Goal: Navigation & Orientation: Find specific page/section

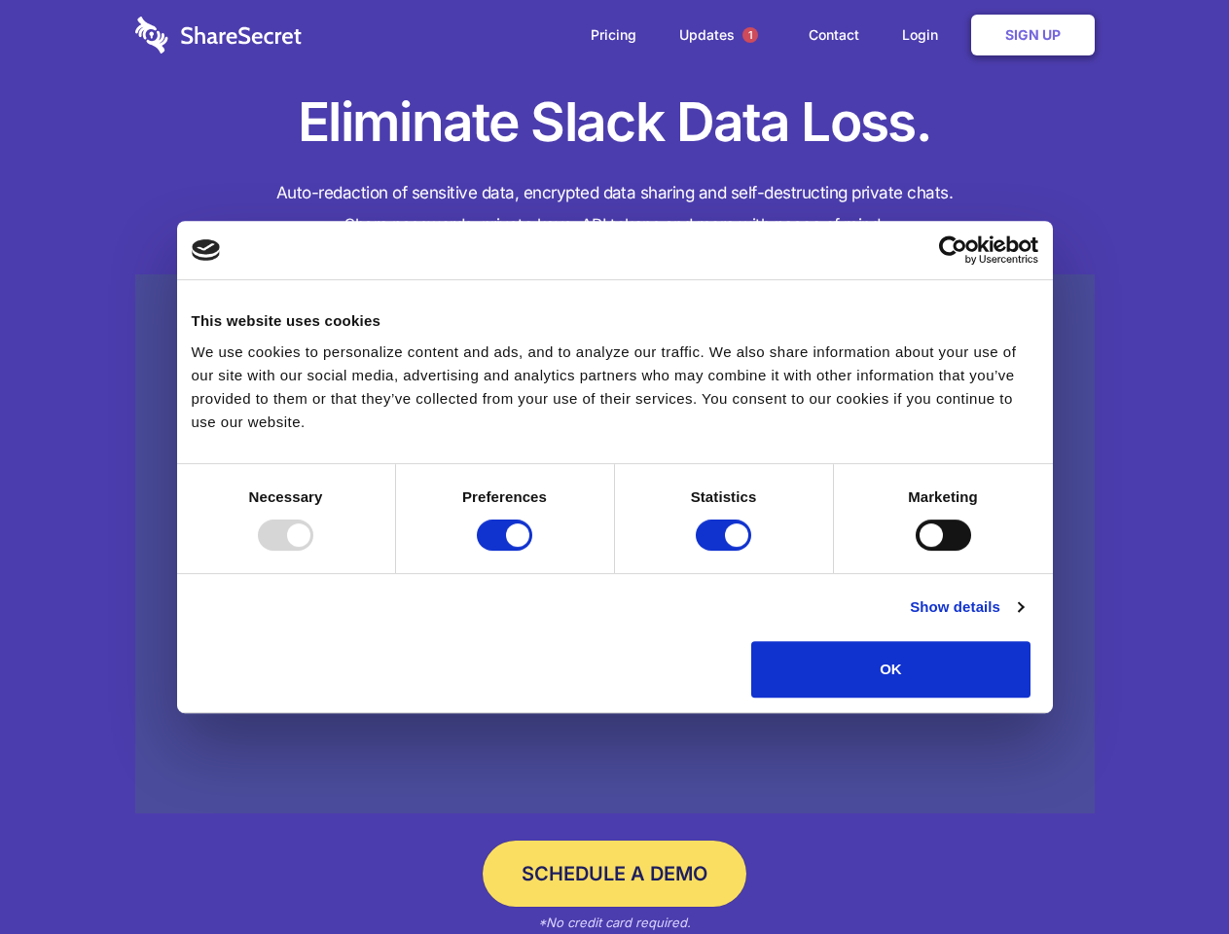
click at [313, 551] on div at bounding box center [285, 535] width 55 height 31
click at [532, 551] on input "Preferences" at bounding box center [504, 535] width 55 height 31
checkbox input "false"
click at [726, 551] on input "Statistics" at bounding box center [723, 535] width 55 height 31
checkbox input "false"
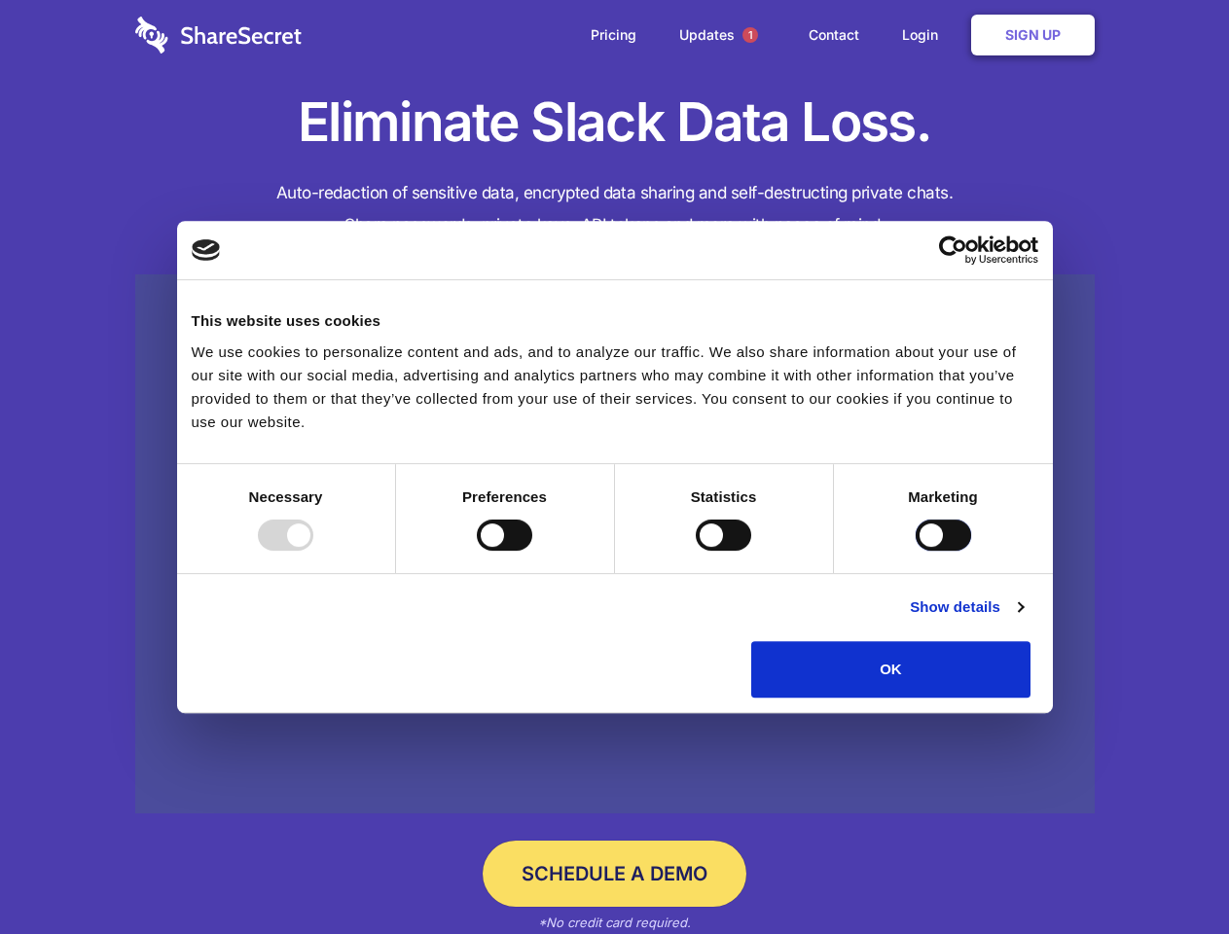
click at [916, 551] on input "Marketing" at bounding box center [943, 535] width 55 height 31
checkbox input "true"
click at [1023, 619] on link "Show details" at bounding box center [966, 606] width 113 height 23
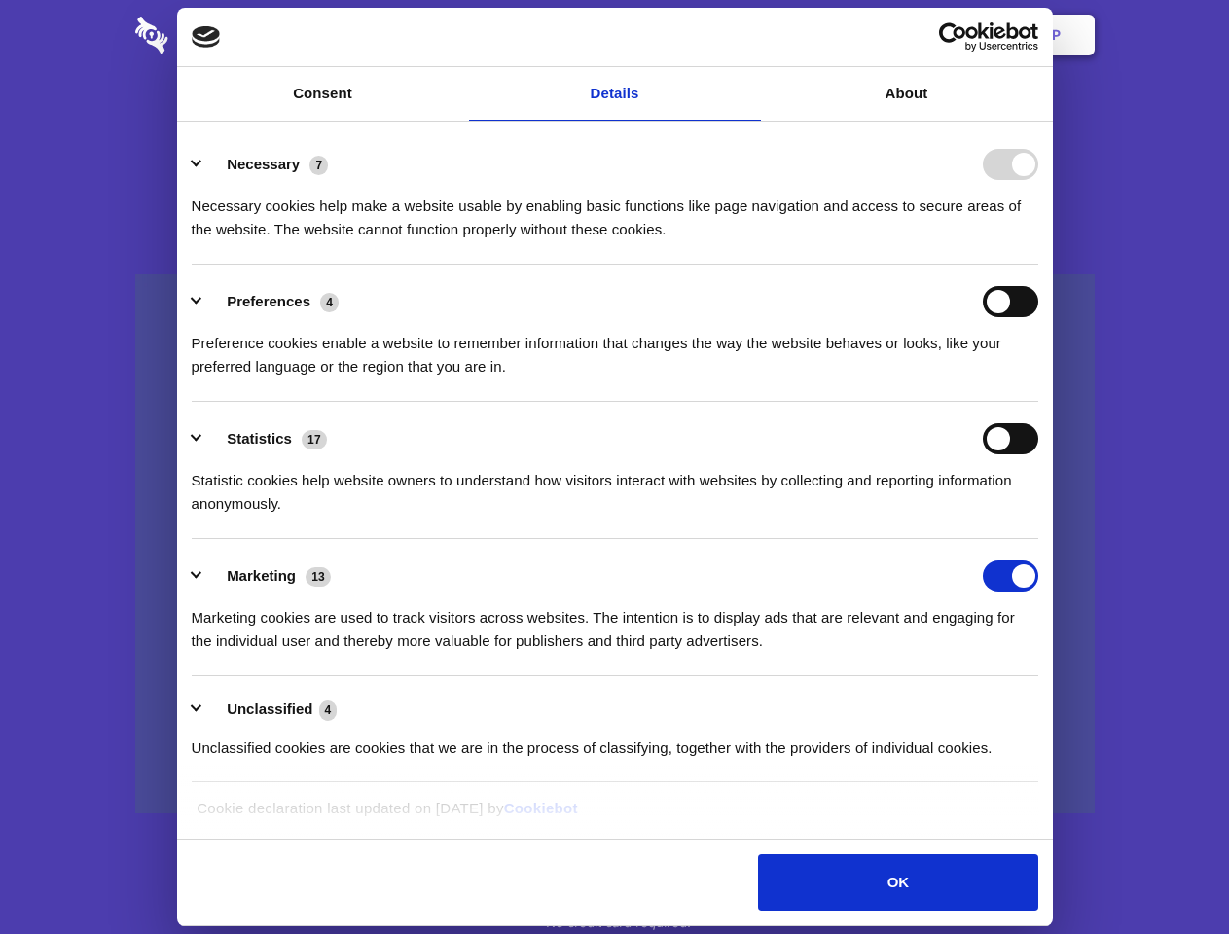
click at [1038, 265] on li "Necessary 7 Necessary cookies help make a website usable by enabling basic func…" at bounding box center [615, 195] width 846 height 137
click at [749, 35] on span "1" at bounding box center [750, 35] width 16 height 16
